Goal: Task Accomplishment & Management: Use online tool/utility

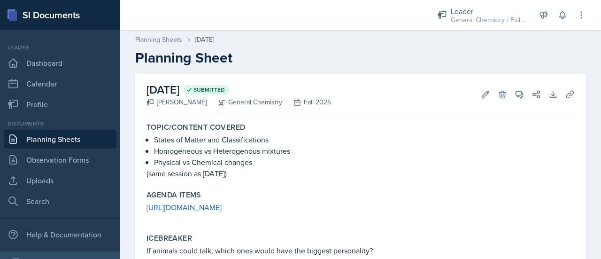
click at [174, 42] on link "Planning Sheets" at bounding box center [158, 40] width 47 height 10
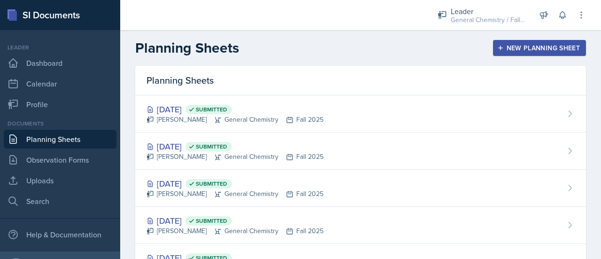
click at [500, 45] on div "New Planning Sheet" at bounding box center [539, 48] width 81 height 8
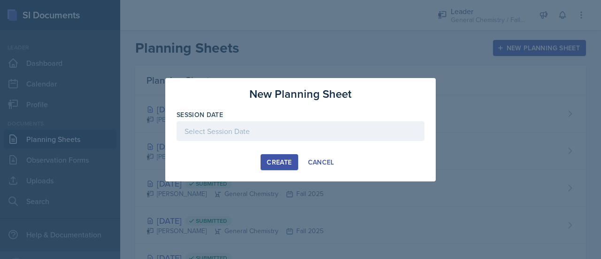
click at [341, 125] on div at bounding box center [301, 131] width 248 height 20
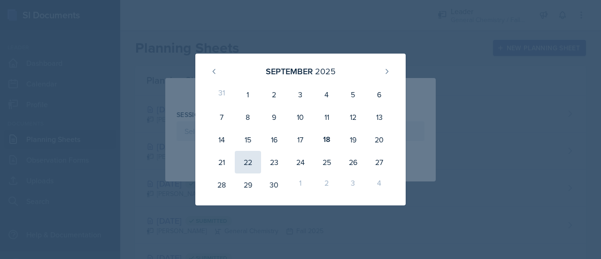
click at [245, 157] on div "22" at bounding box center [248, 162] width 26 height 23
type input "[DATE]"
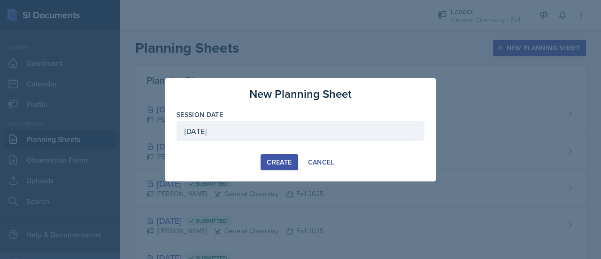
click at [275, 156] on button "Create" at bounding box center [279, 162] width 37 height 16
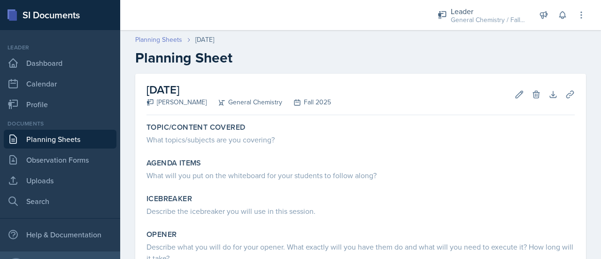
click at [158, 37] on link "Planning Sheets" at bounding box center [158, 40] width 47 height 10
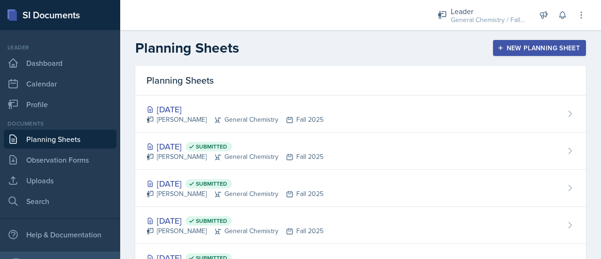
click at [522, 45] on div "New Planning Sheet" at bounding box center [539, 48] width 81 height 8
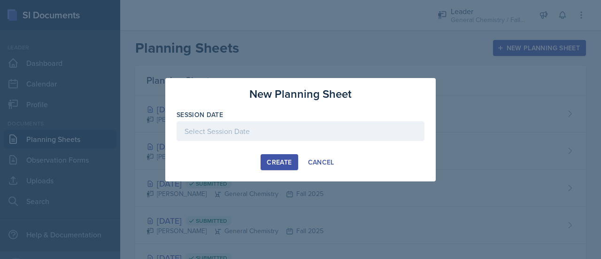
click at [280, 135] on div at bounding box center [301, 131] width 248 height 20
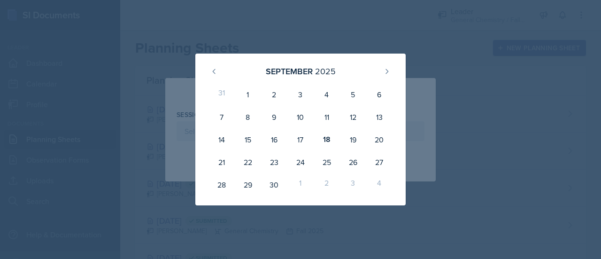
click at [526, 103] on div at bounding box center [300, 129] width 601 height 259
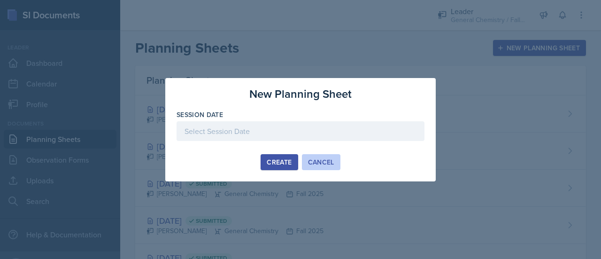
click at [316, 165] on div "Cancel" at bounding box center [321, 162] width 26 height 8
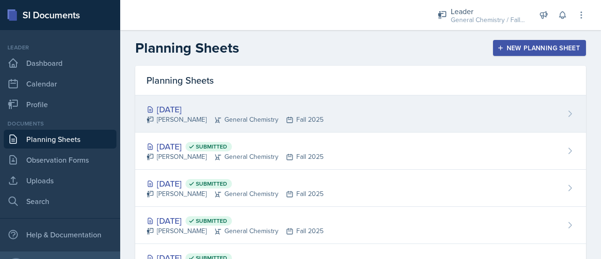
click at [248, 111] on div "[DATE]" at bounding box center [235, 109] width 177 height 13
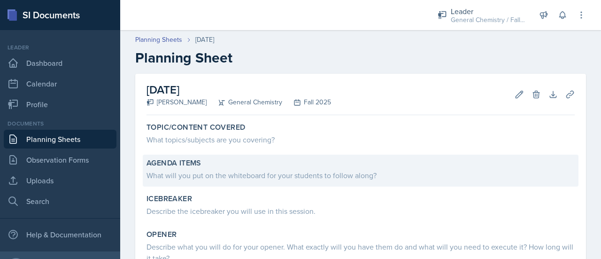
click at [226, 171] on div "What will you put on the whiteboard for your students to follow along?" at bounding box center [361, 175] width 428 height 11
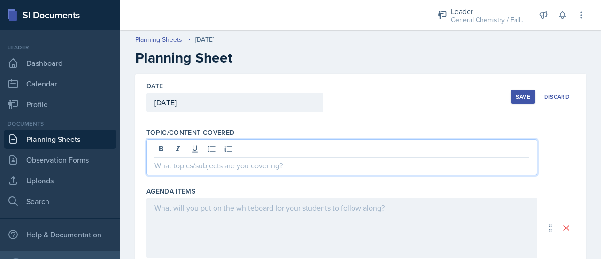
click at [222, 153] on div at bounding box center [342, 157] width 391 height 36
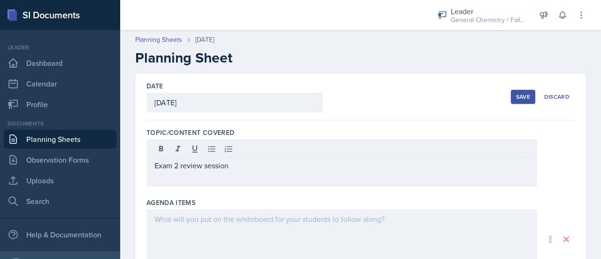
click at [520, 96] on div "Save" at bounding box center [523, 97] width 14 height 8
